Goal: Navigation & Orientation: Find specific page/section

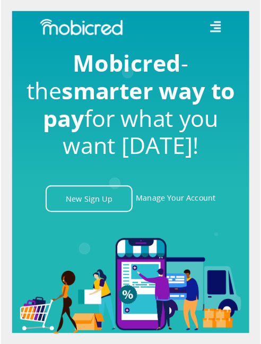
scroll to position [0, 2025]
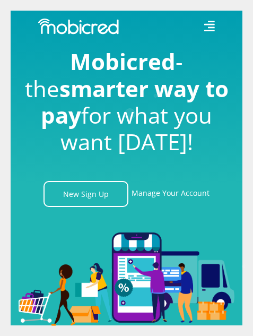
click at [208, 25] on icon at bounding box center [209, 26] width 11 height 11
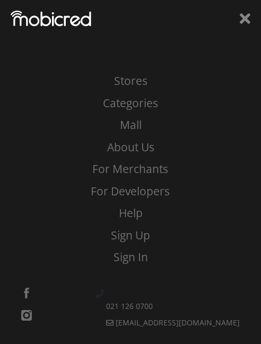
scroll to position [0, 3038]
click at [147, 75] on link "Stores" at bounding box center [130, 81] width 245 height 17
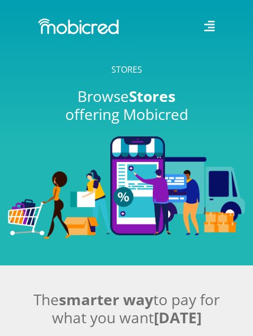
scroll to position [159, 0]
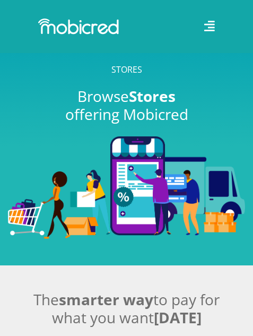
scroll to position [266, 0]
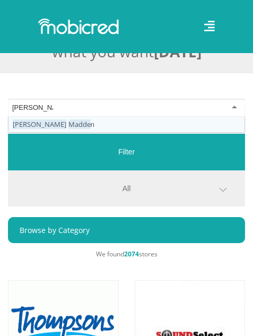
type input "steve madden"
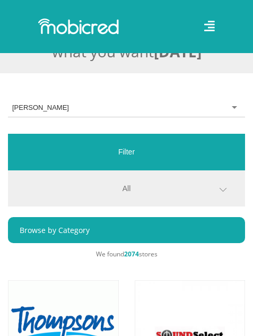
scroll to position [0, 0]
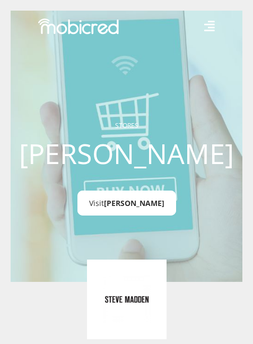
click at [118, 202] on span "[PERSON_NAME]" at bounding box center [134, 203] width 61 height 10
click at [130, 204] on span "[PERSON_NAME]" at bounding box center [134, 203] width 61 height 10
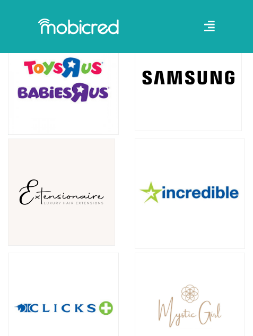
scroll to position [2176, 0]
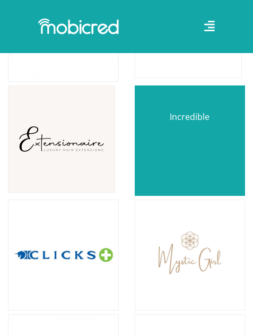
click at [191, 126] on link at bounding box center [190, 141] width 130 height 130
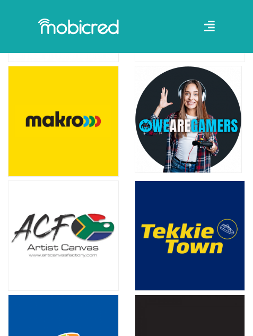
scroll to position [4193, 0]
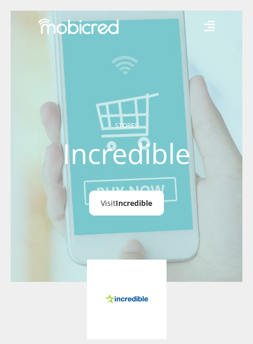
click at [144, 200] on span "Incredible" at bounding box center [134, 203] width 37 height 10
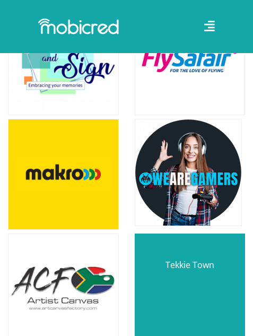
scroll to position [4140, 0]
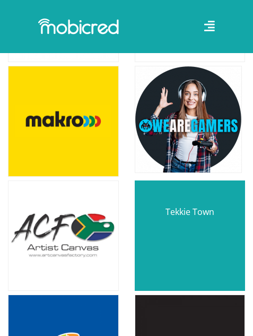
click at [186, 214] on link at bounding box center [190, 236] width 130 height 130
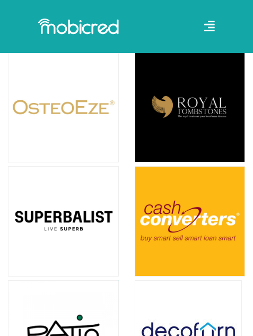
scroll to position [6687, 0]
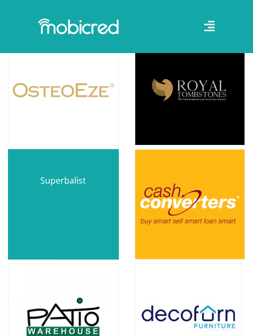
click at [100, 183] on link at bounding box center [63, 205] width 130 height 130
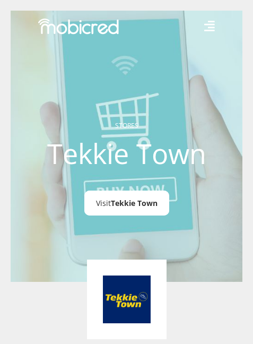
click at [129, 197] on link "Visit Tekkie Town" at bounding box center [126, 203] width 85 height 25
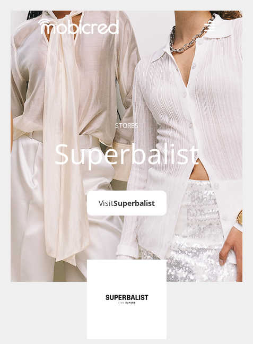
click at [110, 200] on link "Visit Superbalist" at bounding box center [127, 203] width 80 height 25
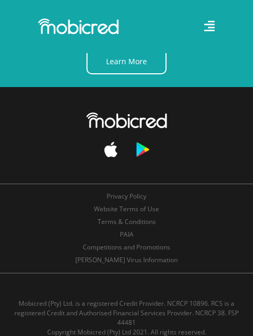
scroll to position [15716, 0]
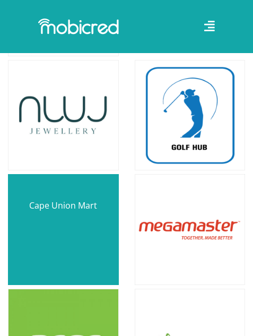
scroll to position [7006, 0]
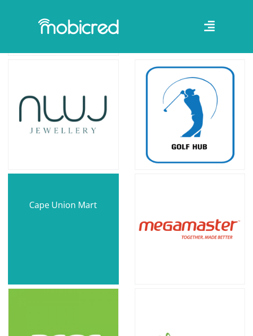
click at [76, 201] on link at bounding box center [63, 229] width 130 height 130
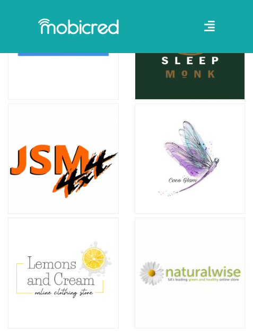
scroll to position [9872, 0]
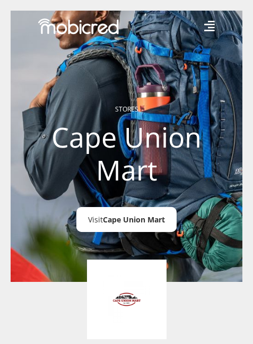
click at [123, 223] on span "Cape Union Mart" at bounding box center [134, 219] width 62 height 10
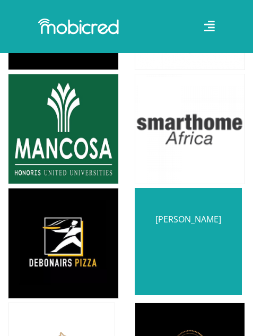
scroll to position [16081, 0]
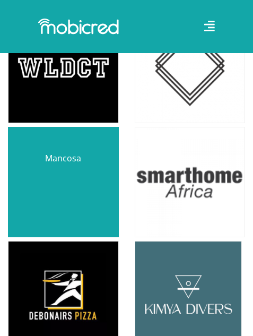
click at [67, 120] on link at bounding box center [63, 182] width 130 height 130
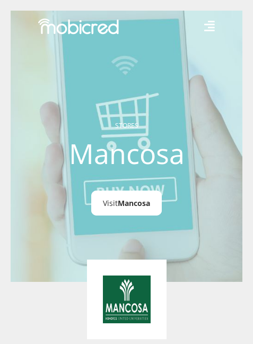
click at [142, 202] on span "Mancosa" at bounding box center [134, 203] width 32 height 10
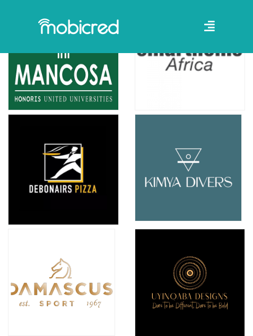
scroll to position [16240, 0]
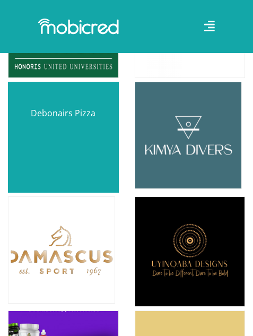
click at [82, 94] on link at bounding box center [63, 137] width 130 height 130
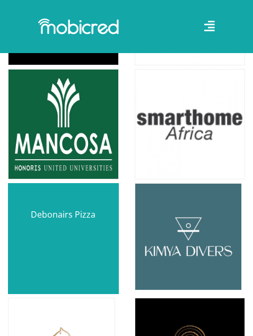
scroll to position [16134, 0]
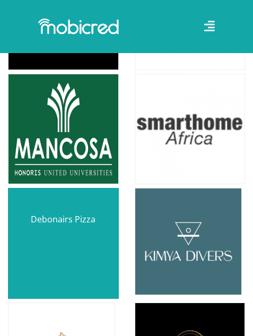
click at [61, 194] on link at bounding box center [63, 243] width 130 height 130
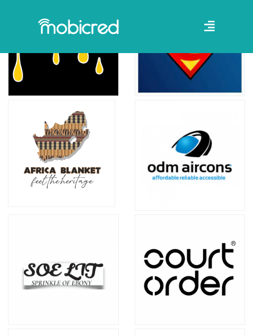
scroll to position [19478, 0]
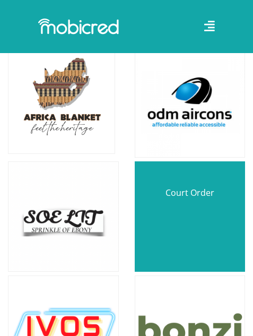
click at [191, 152] on link at bounding box center [190, 217] width 130 height 130
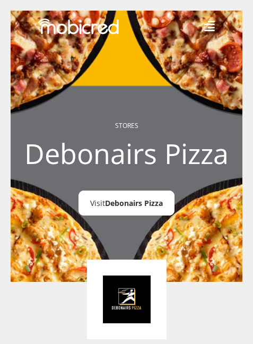
click at [143, 205] on span "Debonairs Pizza" at bounding box center [134, 203] width 58 height 10
